Goal: Information Seeking & Learning: Learn about a topic

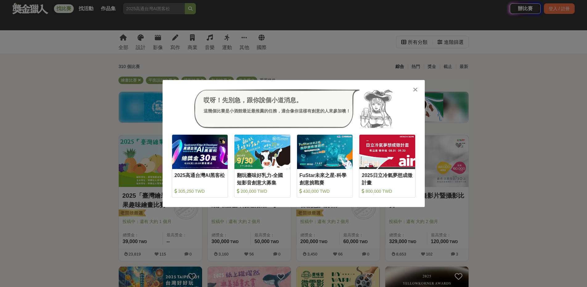
scroll to position [35, 0]
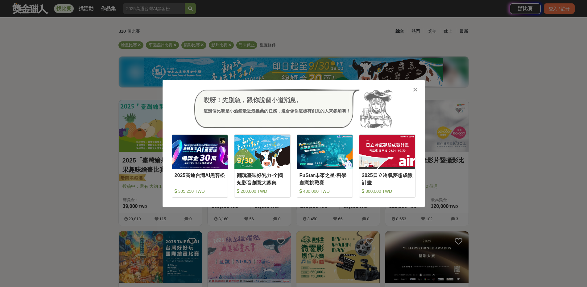
click at [415, 92] on icon at bounding box center [415, 89] width 5 height 6
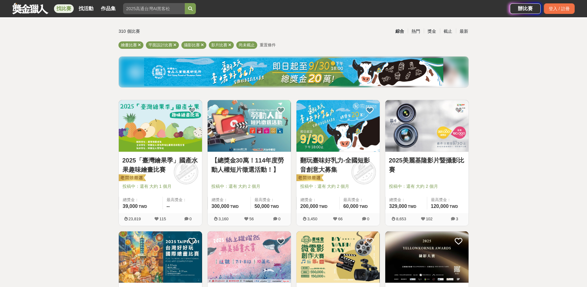
click at [169, 128] on img at bounding box center [160, 126] width 83 height 52
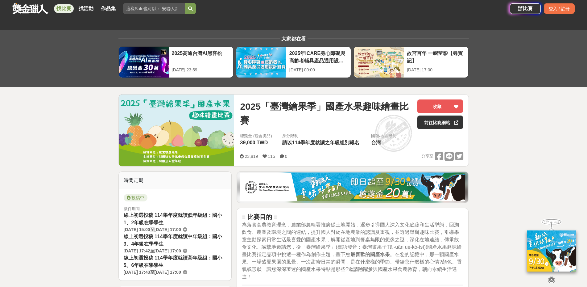
scroll to position [259, 0]
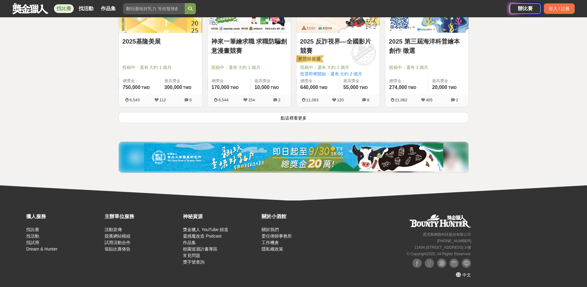
scroll to position [772, 0]
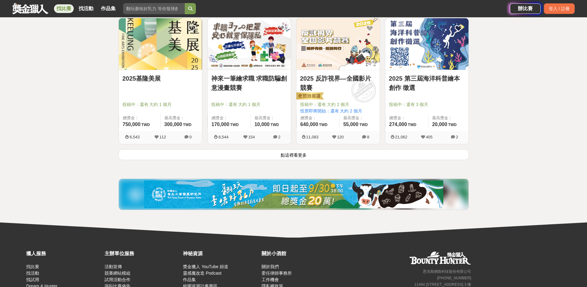
click at [296, 157] on button "點這裡看更多" at bounding box center [293, 154] width 350 height 11
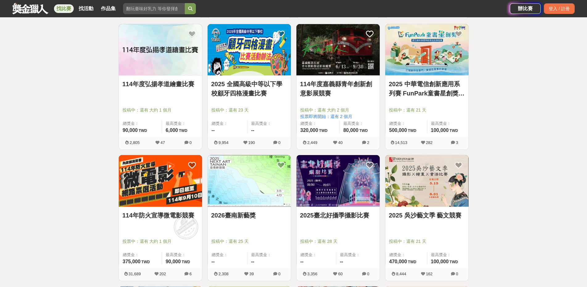
scroll to position [1401, 0]
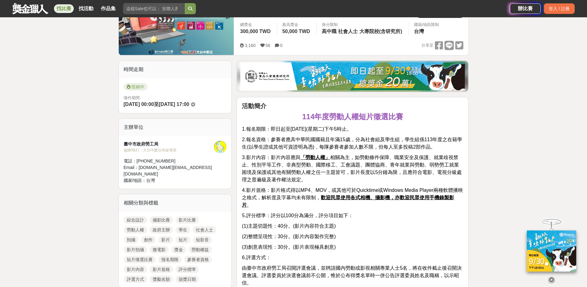
scroll to position [74, 0]
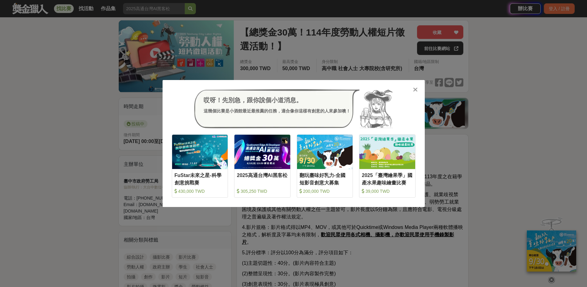
click at [413, 89] on icon at bounding box center [415, 89] width 5 height 6
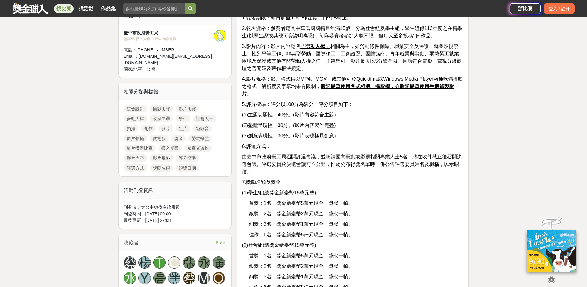
scroll to position [185, 0]
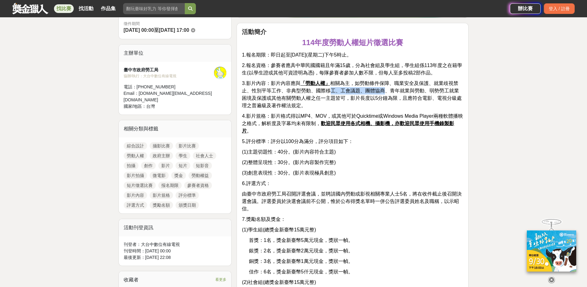
drag, startPoint x: 332, startPoint y: 93, endPoint x: 384, endPoint y: 92, distance: 51.8
click at [384, 92] on span "3.影片內容：影片內容應與 「勞動人權」 相關為主，如勞動條件保障、職業安全及保護、就業歧視禁止、性別平等工作、非典型勞動、國際移工、工會議題、團體協商、青年…" at bounding box center [352, 94] width 220 height 27
click at [309, 99] on span "3.影片內容：影片內容應與 「勞動人權」 相關為主，如勞動條件保障、職業安全及保護、就業歧視禁止、性別平等工作、非典型勞動、國際移工、工會議題、團體協商、青年…" at bounding box center [352, 94] width 220 height 27
drag, startPoint x: 336, startPoint y: 98, endPoint x: 429, endPoint y: 98, distance: 92.8
click at [429, 98] on span "3.影片內容：影片內容應與 「勞動人權」 相關為主，如勞動條件保障、職業安全及保護、就業歧視禁止、性別平等工作、非典型勞動、國際移工、工會議題、團體協商、青年…" at bounding box center [352, 94] width 220 height 27
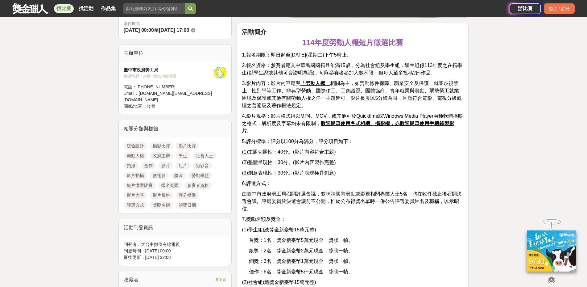
click at [323, 109] on p "3.影片內容：影片內容應與 「勞動人權」 相關為主，如勞動條件保障、職業安全及保護、就業歧視禁止、性別平等工作、非典型勞動、國際移工、工會議題、團體協商、青年…" at bounding box center [352, 95] width 221 height 30
drag, startPoint x: 309, startPoint y: 105, endPoint x: 286, endPoint y: 102, distance: 23.6
click at [286, 102] on p "3.影片內容：影片內容應與 「勞動人權」 相關為主，如勞動條件保障、職業安全及保護、就業歧視禁止、性別平等工作、非典型勞動、國際移工、工會議題、團體協商、青年…" at bounding box center [352, 95] width 221 height 30
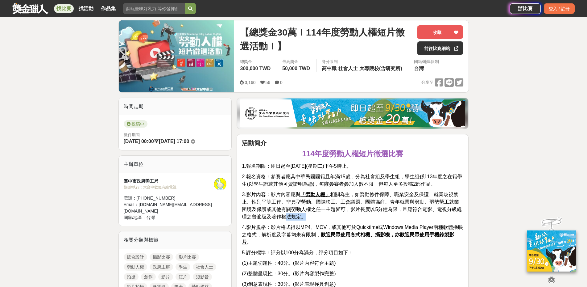
scroll to position [111, 0]
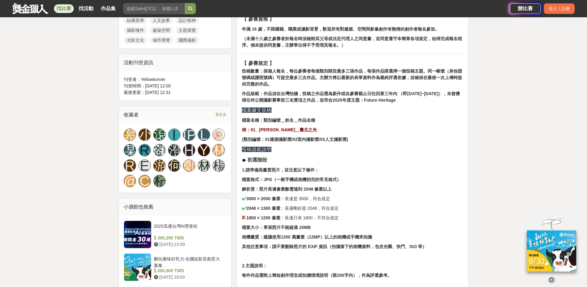
scroll to position [111, 0]
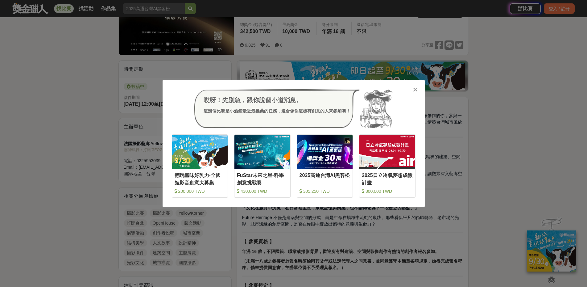
click at [416, 88] on icon at bounding box center [415, 89] width 5 height 6
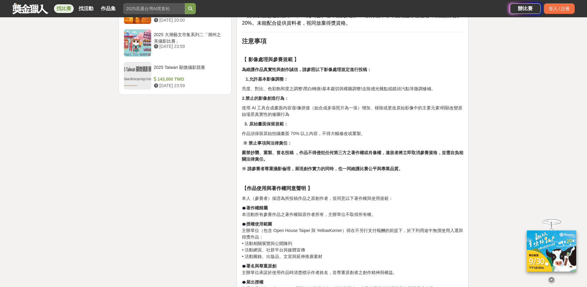
scroll to position [999, 0]
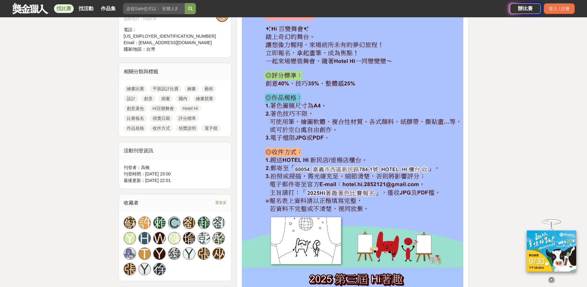
scroll to position [333, 0]
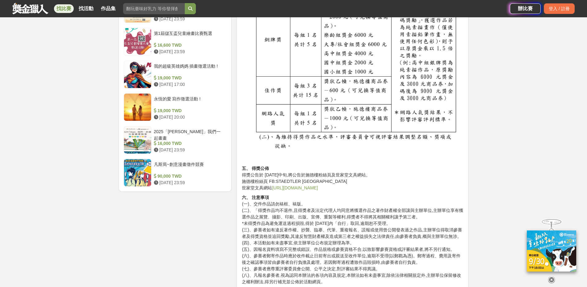
scroll to position [851, 0]
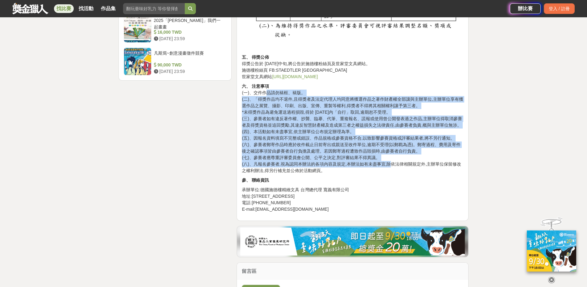
drag, startPoint x: 266, startPoint y: 89, endPoint x: 393, endPoint y: 158, distance: 145.1
click at [393, 159] on p "六、 注意事項 (一)、交件作品請勿裱框、裱版。 (二)、「得獎作品均不退件,且得獎者及法定代理人均同意將獲選作品之著作財產權全部讓與主辦單位,主辦單位享有獲…" at bounding box center [352, 128] width 221 height 91
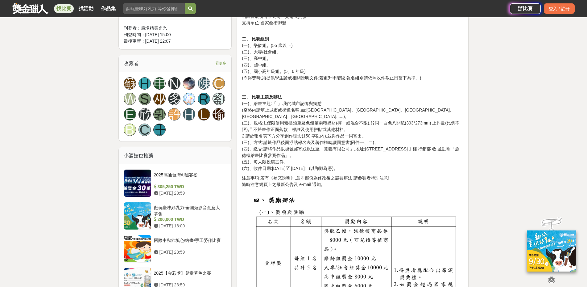
scroll to position [333, 0]
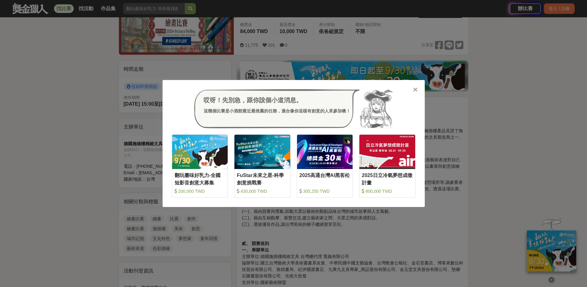
click at [416, 88] on icon at bounding box center [415, 89] width 5 height 6
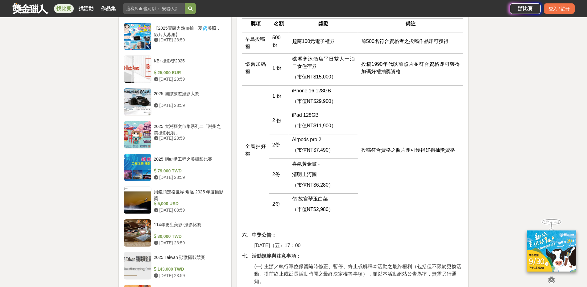
scroll to position [777, 0]
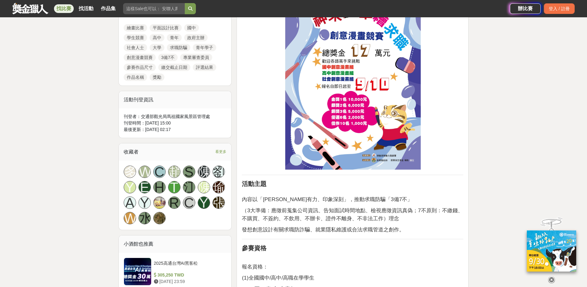
scroll to position [370, 0]
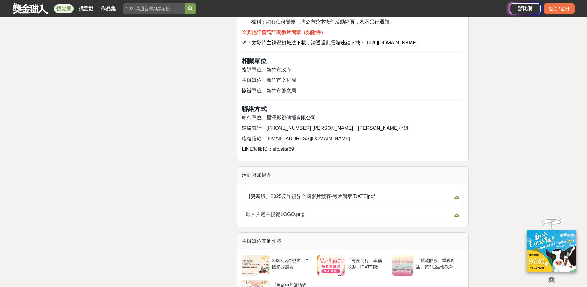
scroll to position [1740, 0]
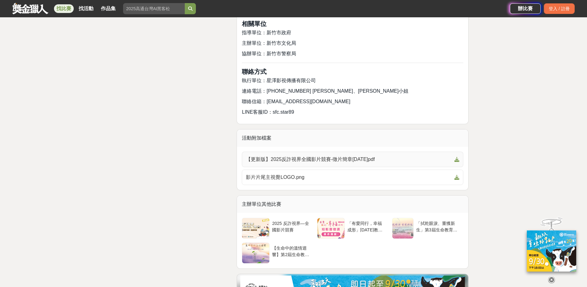
click at [343, 163] on span "【更新版】2025反詐視界全國影片競賽-徵片簡章[DATE]pdf" at bounding box center [349, 158] width 206 height 7
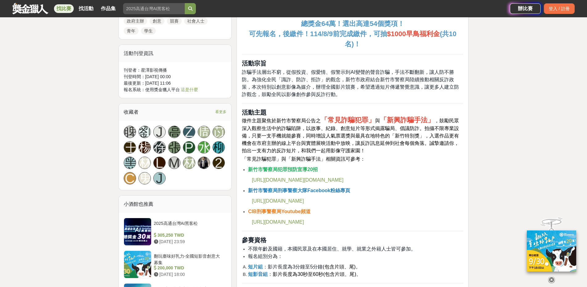
scroll to position [74, 0]
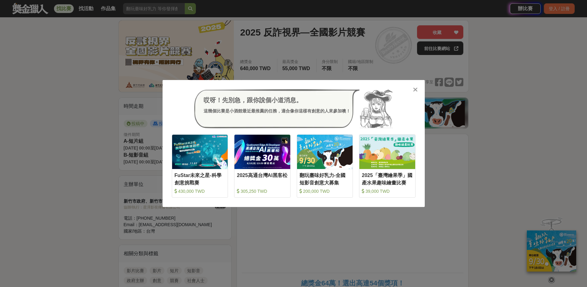
click at [414, 90] on icon at bounding box center [415, 89] width 5 height 6
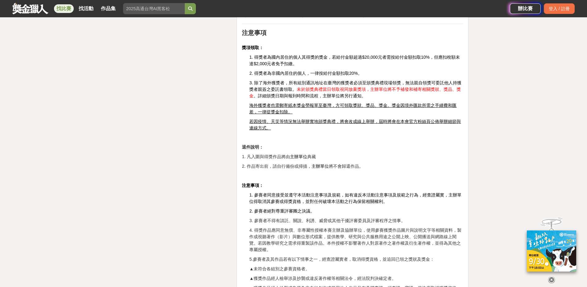
scroll to position [1814, 0]
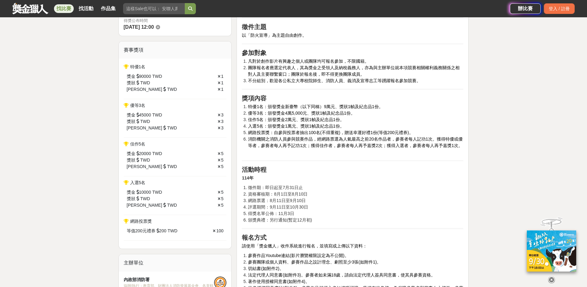
scroll to position [259, 0]
